Goal: Task Accomplishment & Management: Complete application form

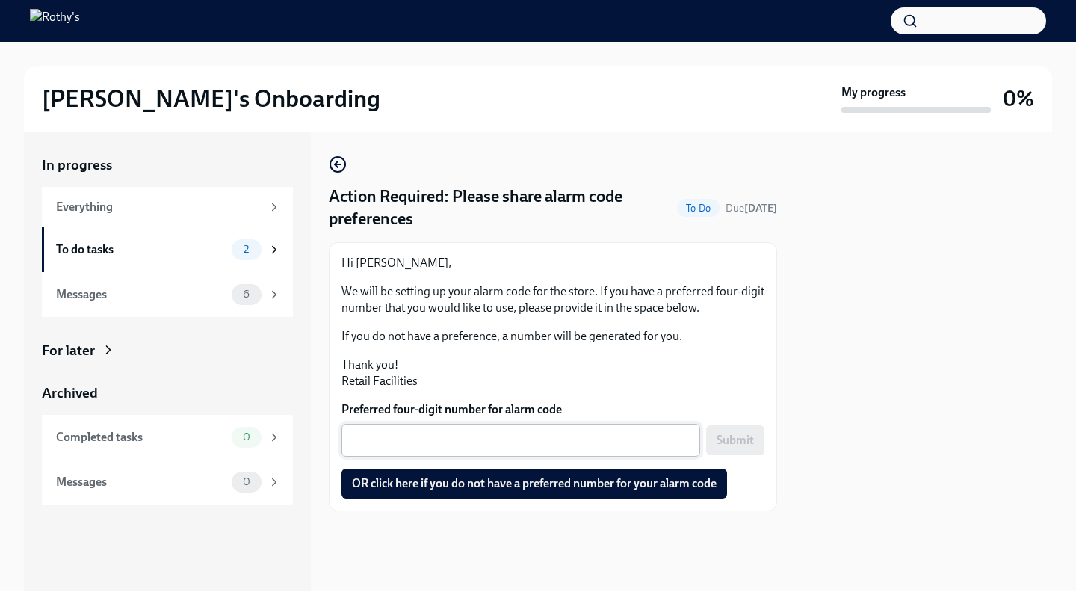
click at [473, 445] on textarea "Preferred four-digit number for alarm code" at bounding box center [520, 440] width 341 height 18
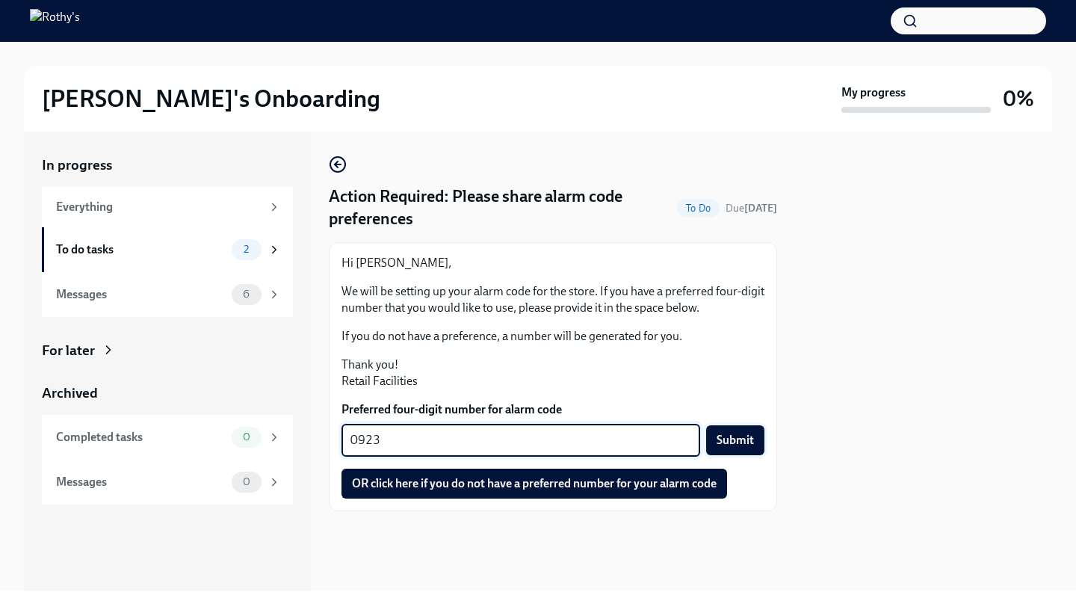
type textarea "0923"
click at [751, 443] on span "Submit" at bounding box center [734, 440] width 37 height 15
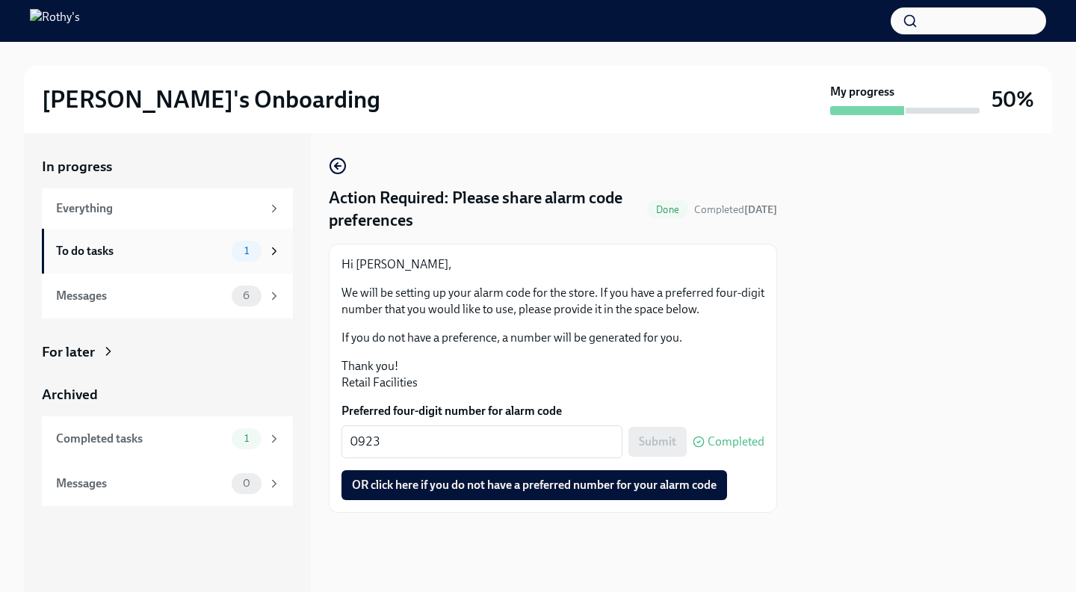
click at [191, 258] on div "To do tasks" at bounding box center [141, 251] width 170 height 16
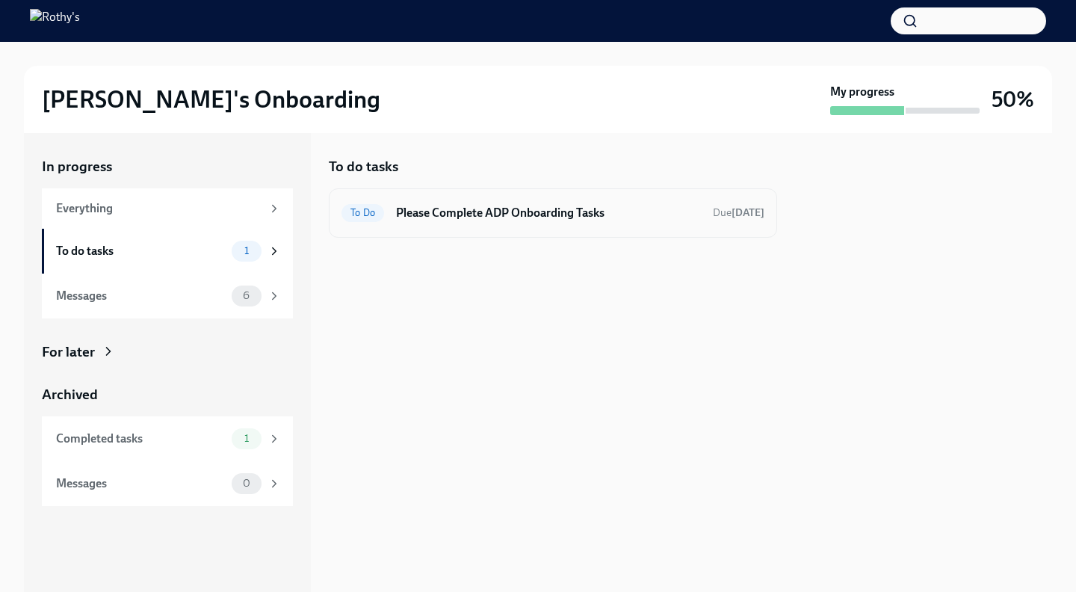
click at [494, 211] on h6 "Please Complete ADP Onboarding Tasks" at bounding box center [548, 213] width 305 height 16
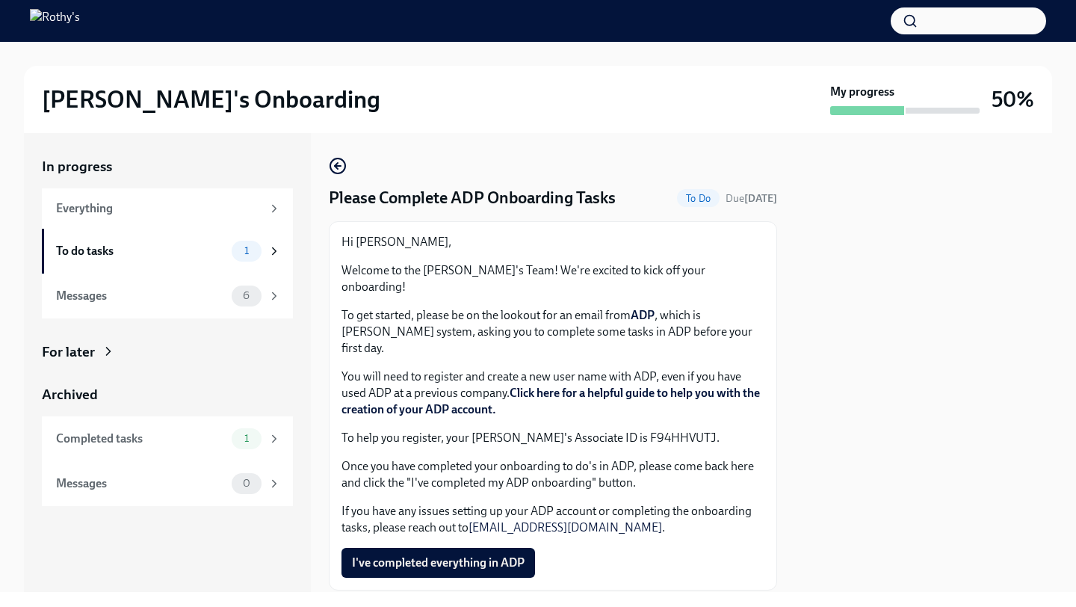
scroll to position [13, 0]
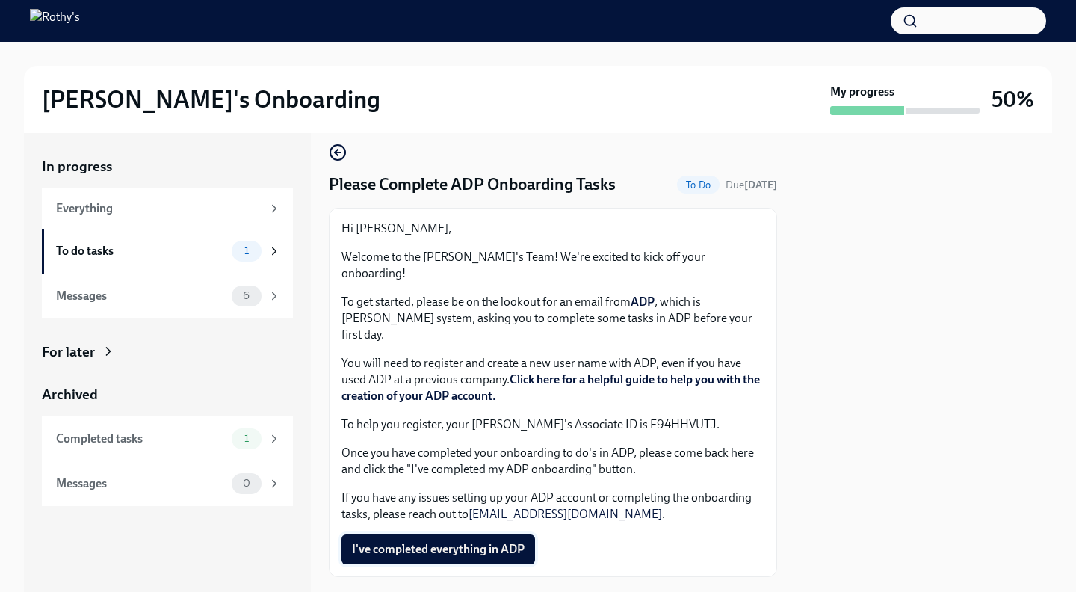
click at [462, 542] on span "I've completed everything in ADP" at bounding box center [438, 549] width 173 height 15
